Goal: Answer question/provide support: Share knowledge or assist other users

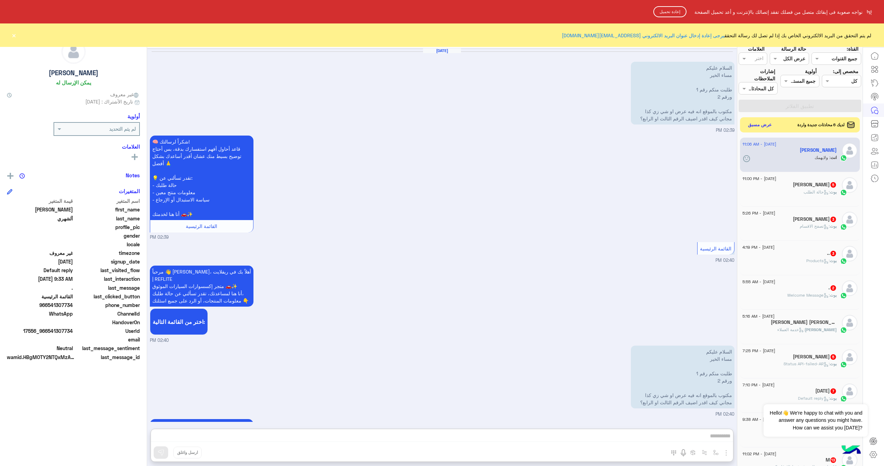
scroll to position [2705, 0]
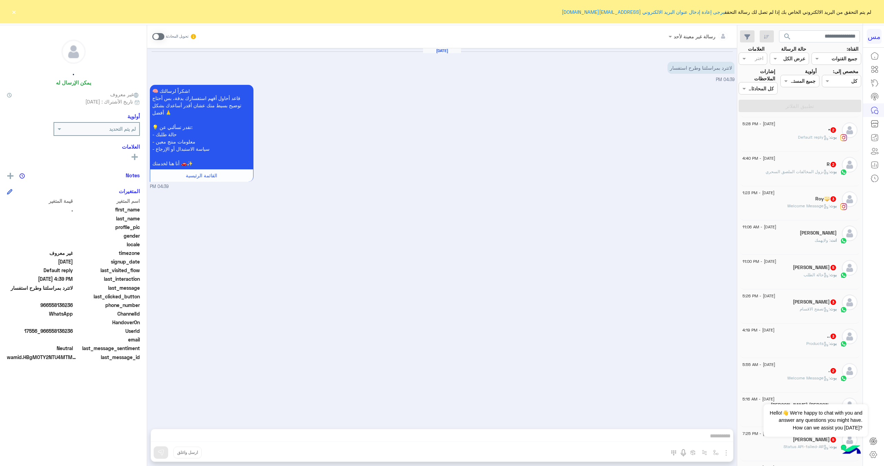
scroll to position [104, 0]
click at [806, 244] on div "انت : ولايهمك" at bounding box center [789, 243] width 94 height 12
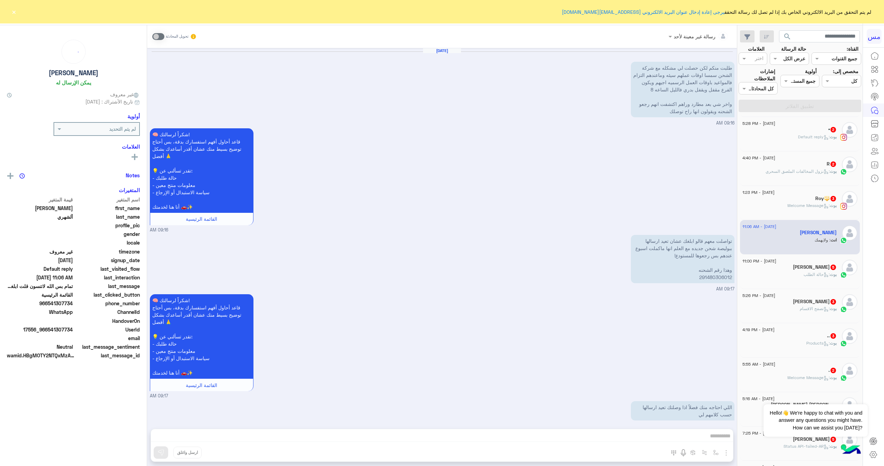
scroll to position [1316, 0]
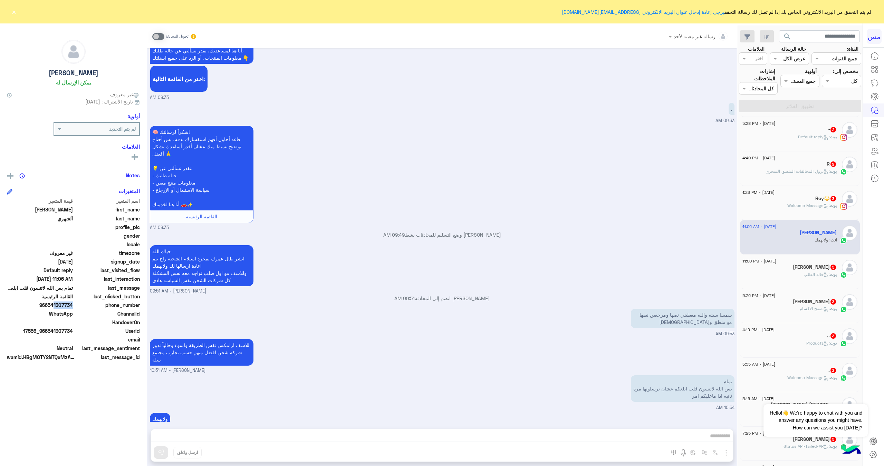
drag, startPoint x: 71, startPoint y: 306, endPoint x: 52, endPoint y: 301, distance: 19.3
click at [51, 303] on span "966541307734" at bounding box center [40, 305] width 66 height 7
drag, startPoint x: 38, startPoint y: 304, endPoint x: 71, endPoint y: 306, distance: 33.9
click at [71, 306] on span "966541307734" at bounding box center [40, 305] width 66 height 7
copy span "966541307734"
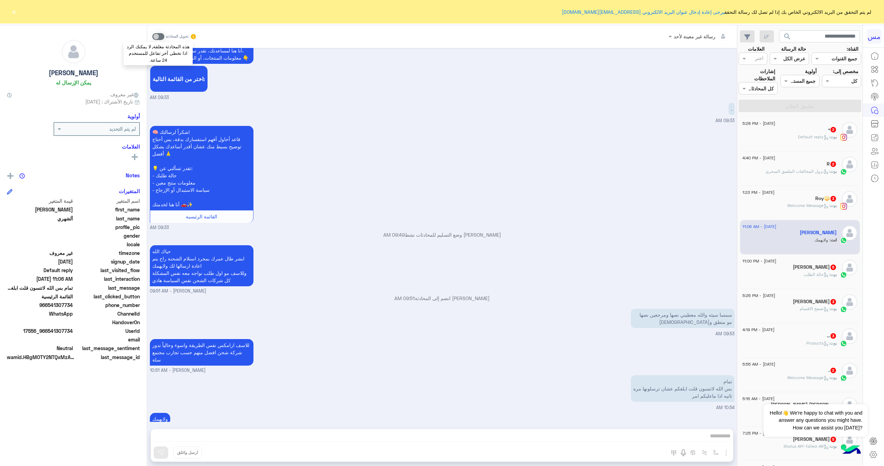
click at [157, 34] on span at bounding box center [158, 36] width 12 height 7
